Goal: Information Seeking & Learning: Find specific fact

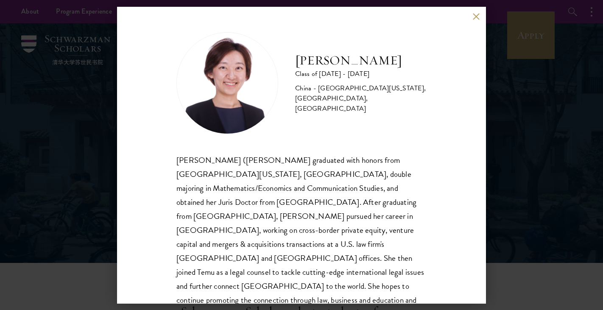
click at [477, 13] on button at bounding box center [475, 16] width 7 height 7
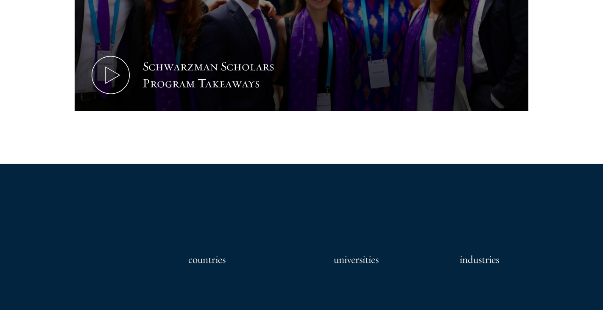
scroll to position [828, 0]
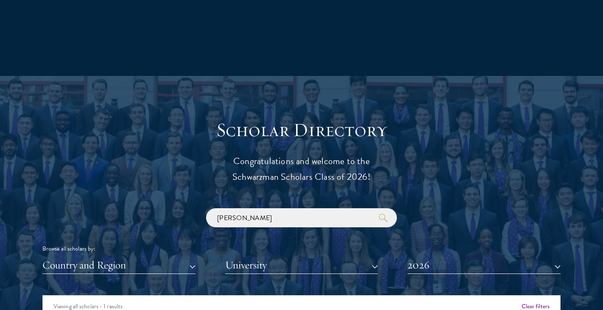
click at [274, 233] on div "[PERSON_NAME] Browse all scholars by: Country and Region All Countries and Regi…" at bounding box center [301, 241] width 518 height 66
click at [272, 227] on div "[PERSON_NAME] Browse all scholars by: Country and Region All Countries and Regi…" at bounding box center [301, 241] width 518 height 66
click at [272, 227] on input "[PERSON_NAME]" at bounding box center [301, 217] width 191 height 19
type input "f"
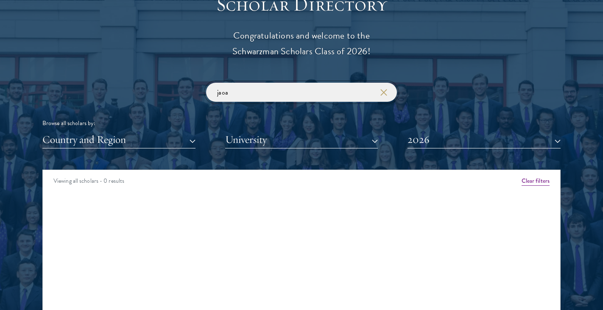
scroll to position [970, 0]
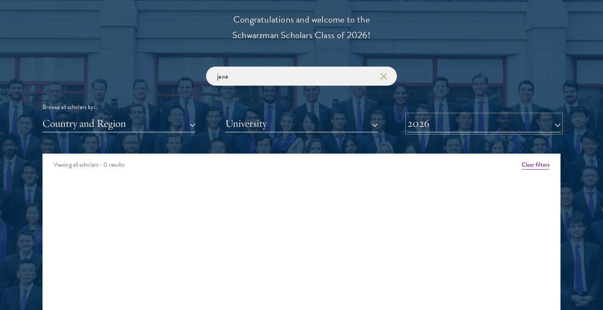
click at [433, 126] on button "2026" at bounding box center [483, 123] width 153 height 17
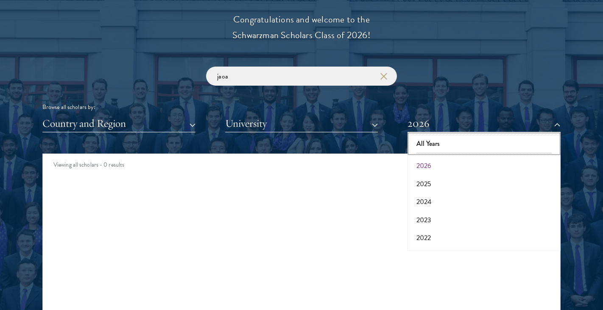
click at [436, 141] on button "All Years" at bounding box center [484, 144] width 148 height 18
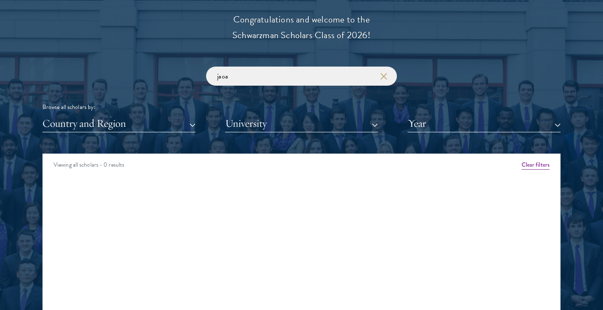
click at [463, 65] on div "Scholar Directory Congratulations and welcome to the Schwarzman Scholars Class …" at bounding box center [301, 192] width 518 height 431
click at [307, 75] on input "jaoa" at bounding box center [301, 76] width 191 height 19
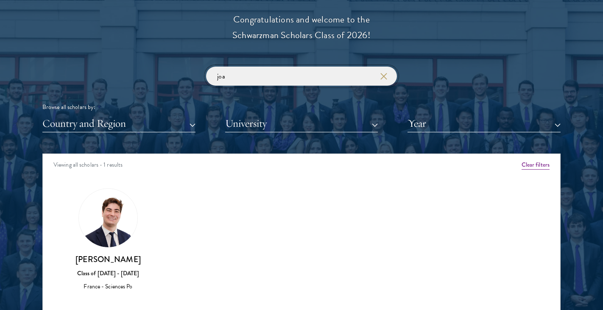
type input "joa"
click at [92, 239] on img at bounding box center [108, 218] width 59 height 59
click at [111, 218] on img at bounding box center [108, 218] width 59 height 59
click at [125, 288] on div "France - Sciences Po" at bounding box center [108, 286] width 80 height 9
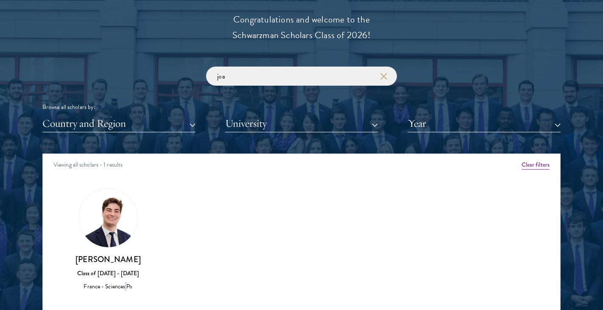
click at [125, 288] on div "France - Sciences Po" at bounding box center [108, 286] width 80 height 9
click at [432, 218] on div "Amber Class of [DATE] - [DATE] [GEOGRAPHIC_DATA] - [GEOGRAPHIC_DATA] View Bio C…" at bounding box center [301, 247] width 517 height 139
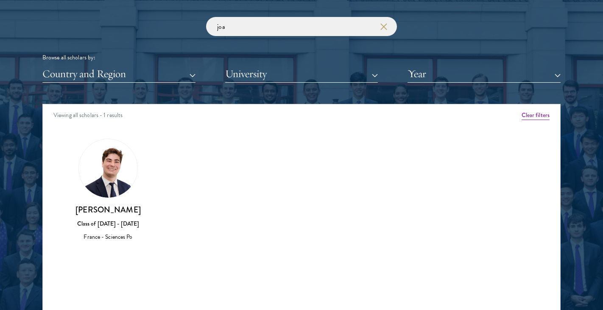
scroll to position [1020, 0]
